Goal: Check status: Check status

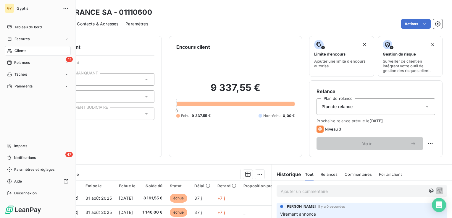
click at [27, 53] on div "Clients" at bounding box center [38, 50] width 66 height 9
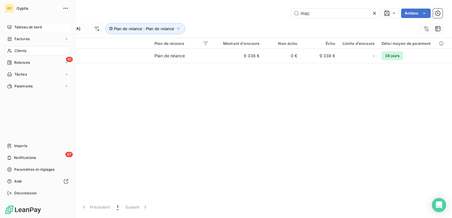
click at [10, 28] on icon at bounding box center [9, 27] width 4 height 4
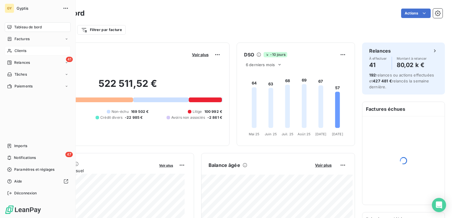
click at [25, 52] on span "Clients" at bounding box center [21, 50] width 12 height 5
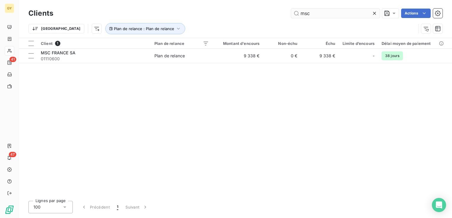
click at [373, 11] on icon at bounding box center [375, 13] width 6 height 6
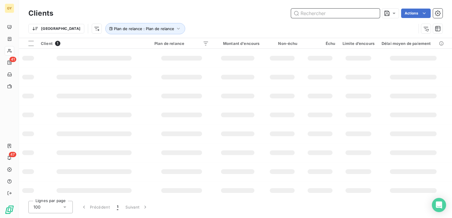
click at [326, 15] on input "text" at bounding box center [335, 13] width 89 height 9
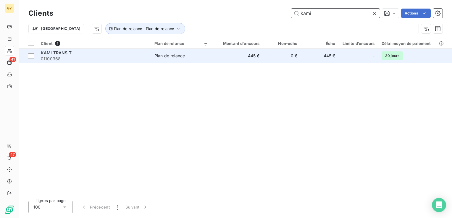
type input "kami"
click at [279, 56] on td "0 €" at bounding box center [282, 56] width 38 height 14
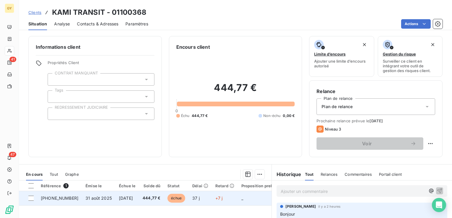
click at [86, 196] on span "31 août 2025" at bounding box center [99, 198] width 26 height 5
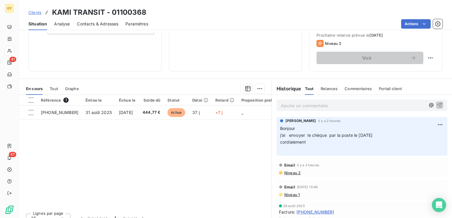
scroll to position [94, 0]
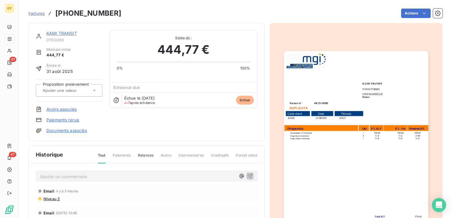
click at [59, 120] on link "Paiements reçus" at bounding box center [62, 120] width 33 height 6
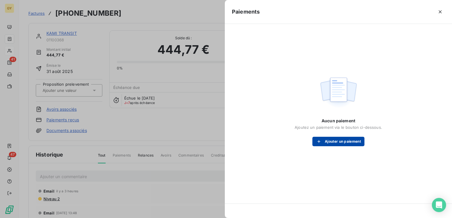
click at [339, 141] on button "Ajouter un paiement" at bounding box center [339, 141] width 52 height 9
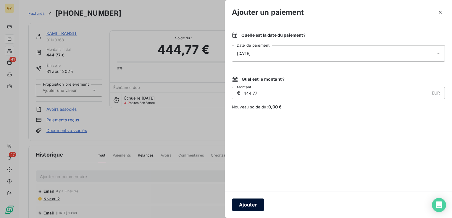
click at [248, 202] on button "Ajouter" at bounding box center [248, 205] width 32 height 12
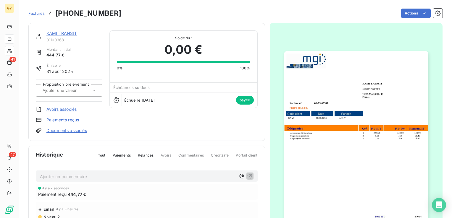
click at [53, 35] on link "KAMI TRANSIT" at bounding box center [61, 33] width 30 height 5
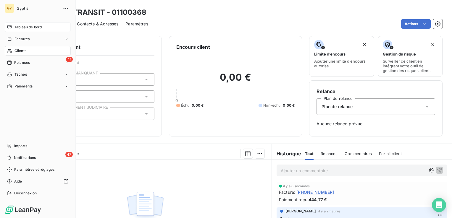
click at [26, 27] on span "Tableau de bord" at bounding box center [28, 27] width 28 height 5
